Goal: Navigation & Orientation: Understand site structure

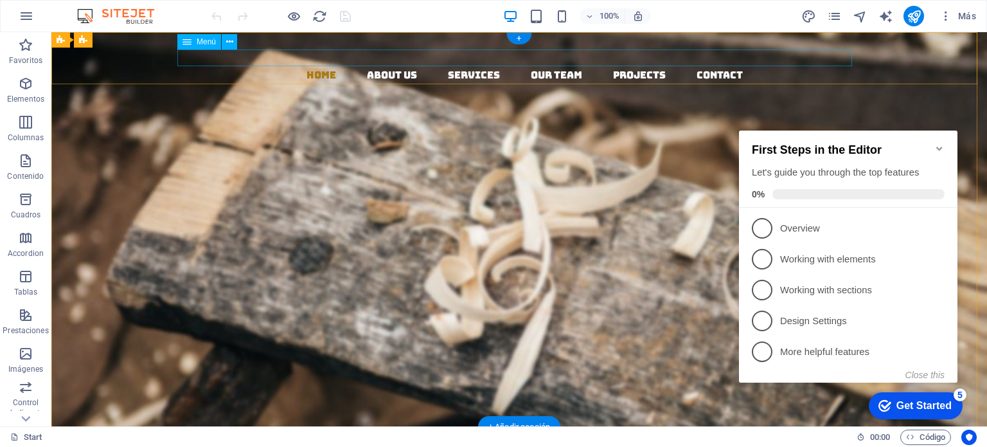
click at [383, 67] on nav "Home About us Services Our Team Projects Contact" at bounding box center [524, 75] width 925 height 17
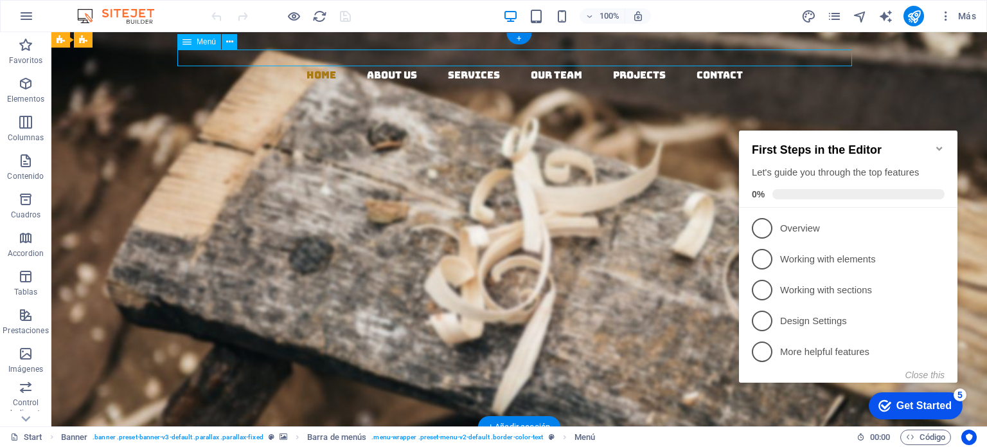
click at [383, 67] on nav "Home About us Services Our Team Projects Contact" at bounding box center [524, 75] width 925 height 17
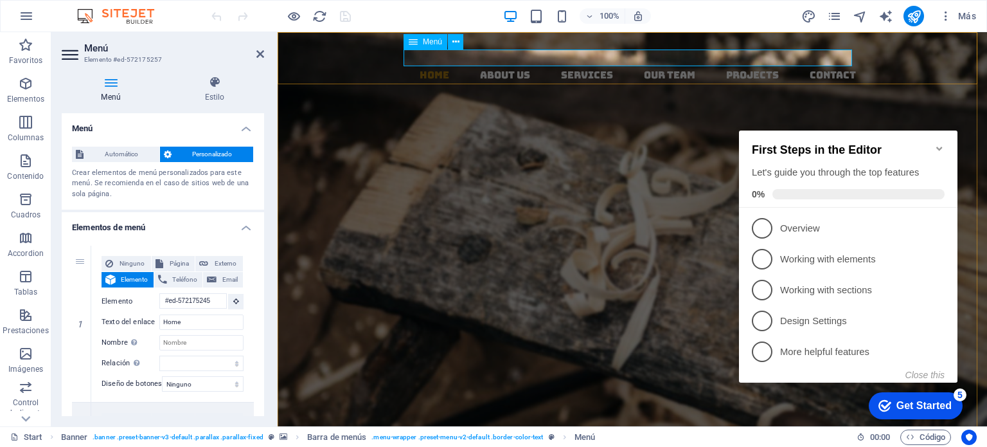
click at [496, 67] on nav "Home About us Services Our Team Projects Contact" at bounding box center [637, 75] width 699 height 17
click at [571, 67] on nav "Home About us Services Our Team Projects Contact" at bounding box center [637, 75] width 699 height 17
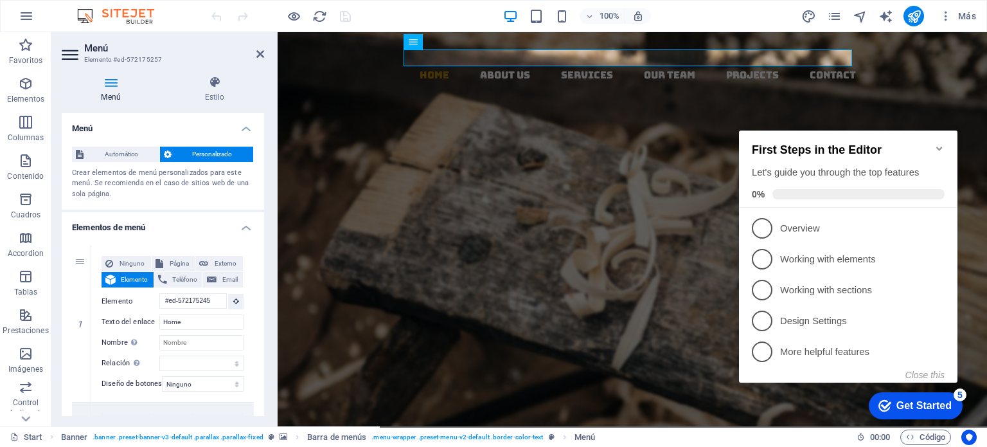
click at [938, 147] on icon "Minimize checklist" at bounding box center [939, 149] width 6 height 4
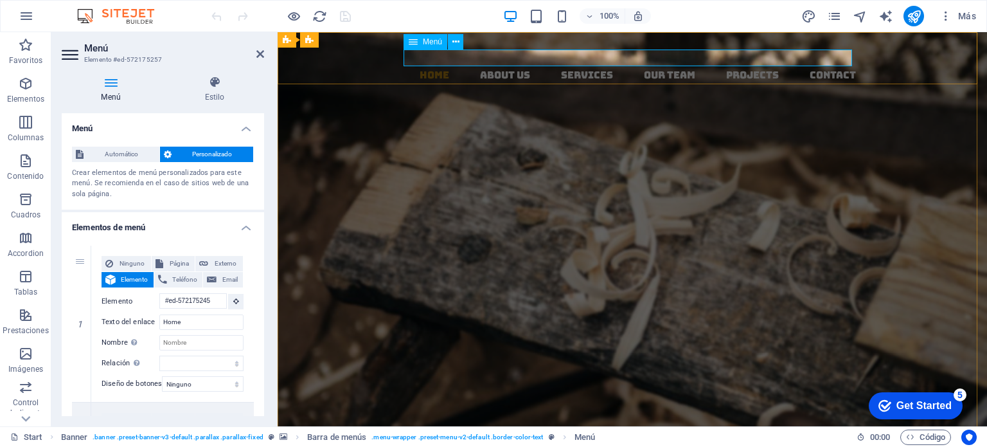
click at [581, 67] on nav "Home About us Services Our Team Projects Contact" at bounding box center [637, 75] width 699 height 17
